Goal: Task Accomplishment & Management: Manage account settings

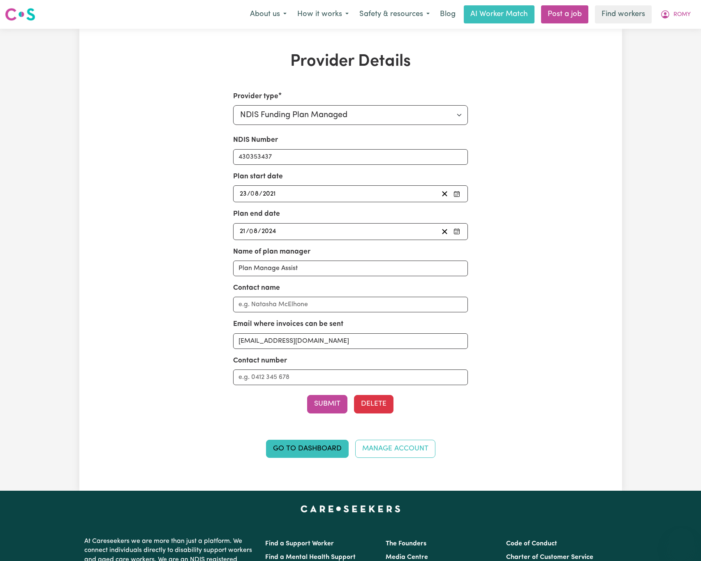
select select "NDIS_FUNDING_PLAN_MANAGED"
click at [669, 12] on icon "My Account" at bounding box center [665, 14] width 10 height 10
drag, startPoint x: 672, startPoint y: 47, endPoint x: 702, endPoint y: 27, distance: 36.2
click at [674, 47] on link "Logout" at bounding box center [663, 47] width 65 height 16
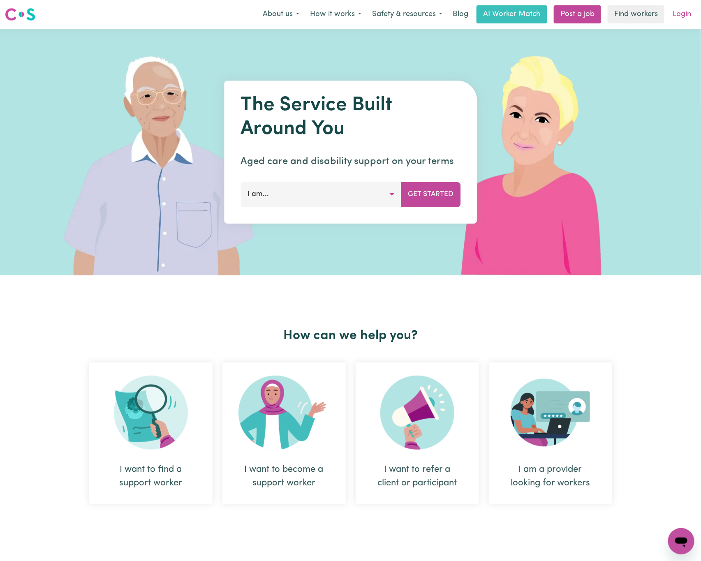
click at [691, 6] on link "Login" at bounding box center [682, 14] width 28 height 18
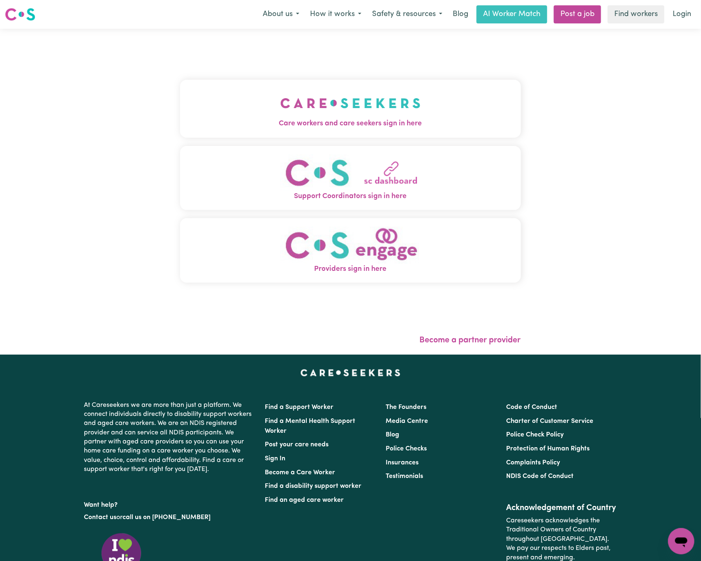
click at [259, 125] on span "Care workers and care seekers sign in here" at bounding box center [350, 123] width 341 height 11
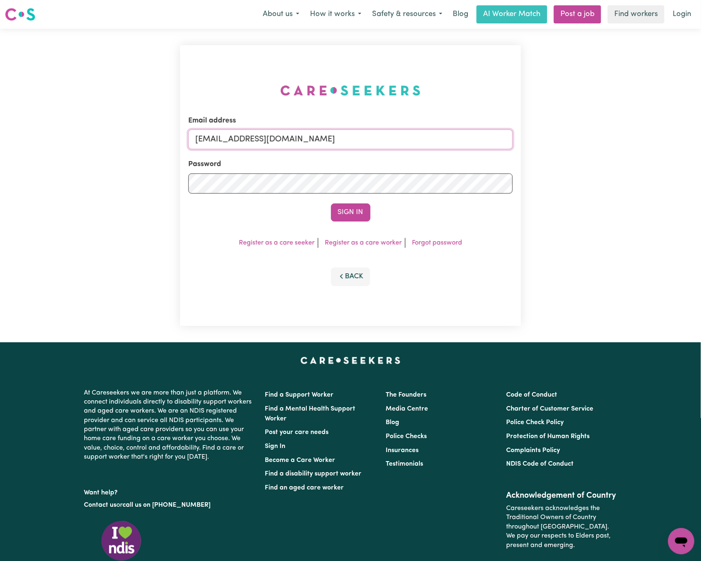
drag, startPoint x: 241, startPoint y: 141, endPoint x: 593, endPoint y: 144, distance: 352.8
click at [593, 144] on div "Email address [EMAIL_ADDRESS][DOMAIN_NAME] Password Sign In Register as a care …" at bounding box center [350, 186] width 701 height 314
paste input "[EMAIL_ADDRESS][DOMAIN_NAME]"
type input "superuser~[EMAIL_ADDRESS][DOMAIN_NAME]"
click at [331, 204] on button "Sign In" at bounding box center [350, 213] width 39 height 18
